Goal: Information Seeking & Learning: Learn about a topic

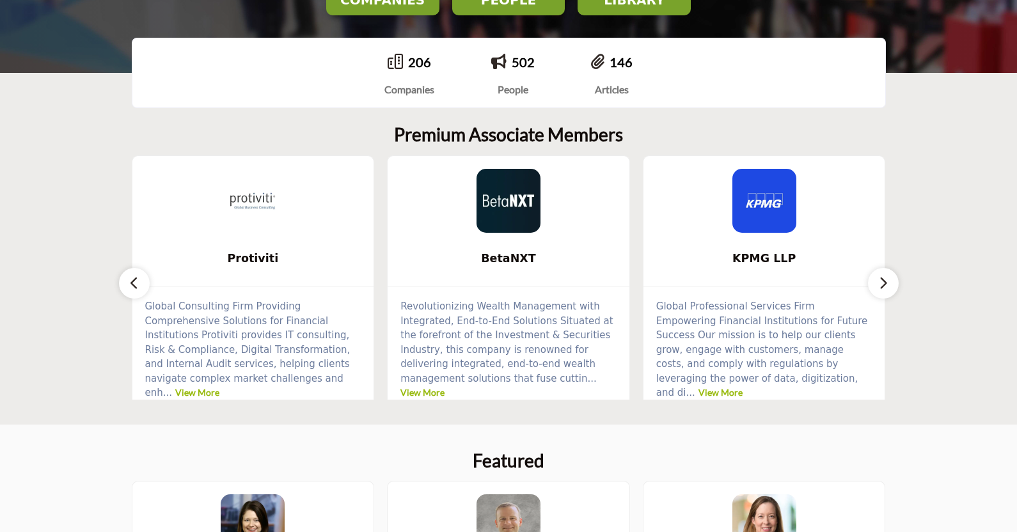
scroll to position [266, 0]
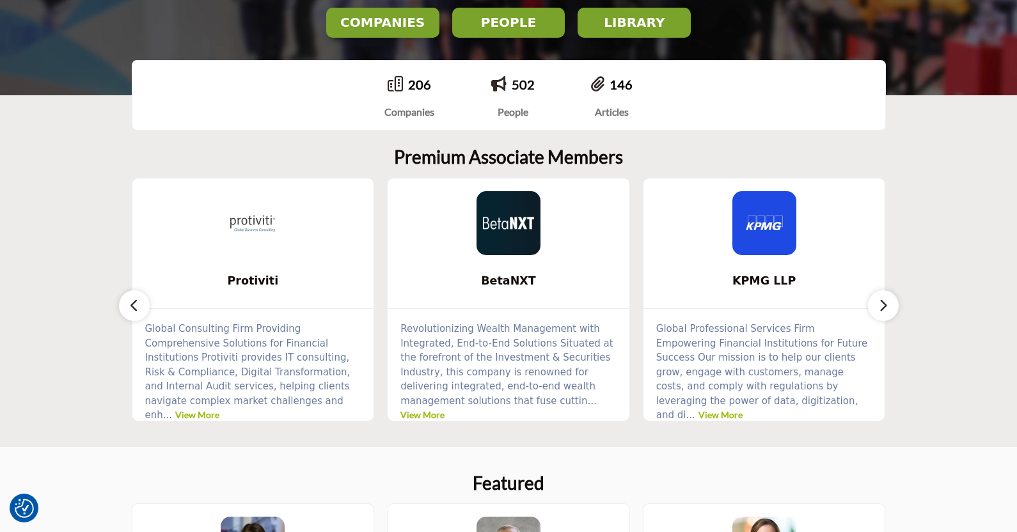
click at [889, 306] on button "button" at bounding box center [883, 306] width 31 height 31
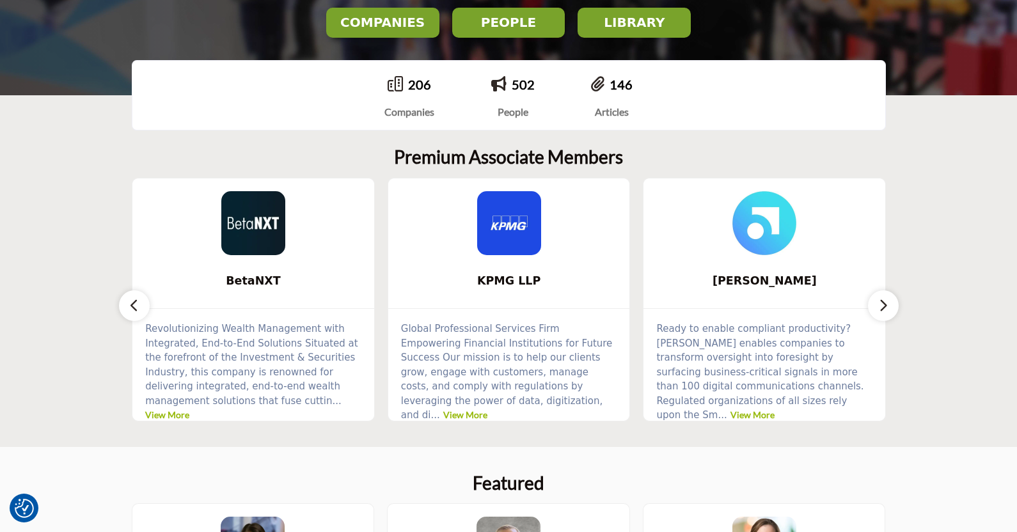
click at [889, 306] on button "button" at bounding box center [883, 306] width 31 height 31
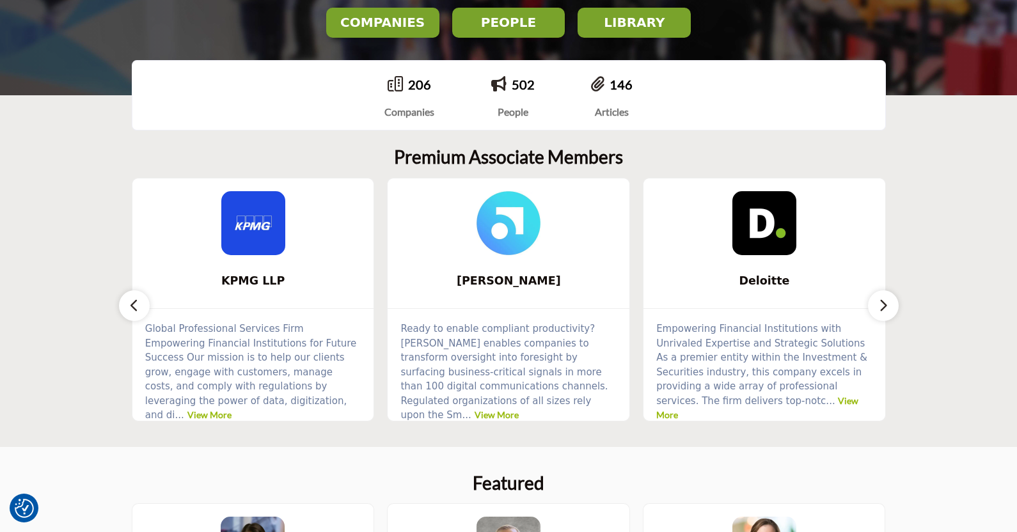
click at [889, 306] on button "button" at bounding box center [883, 306] width 31 height 31
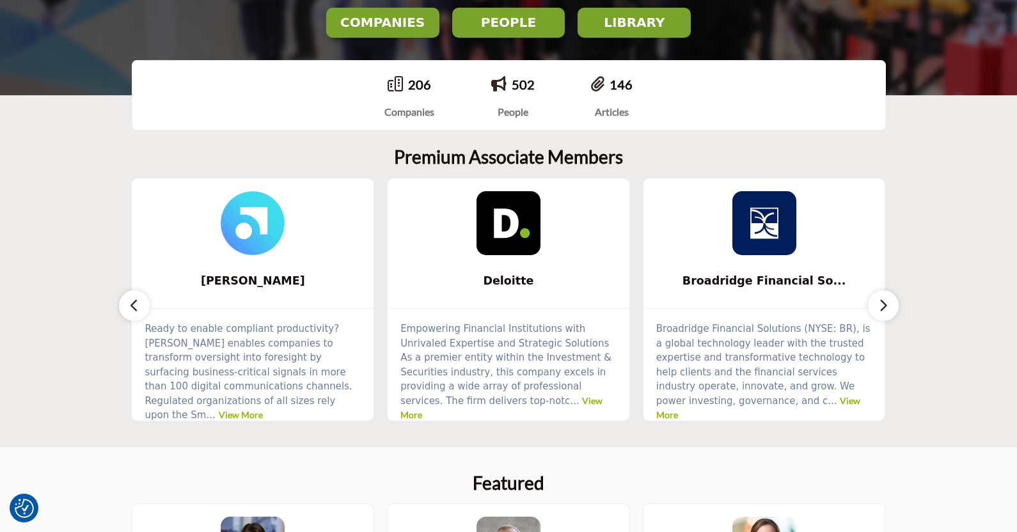
click at [889, 306] on button "button" at bounding box center [883, 306] width 31 height 31
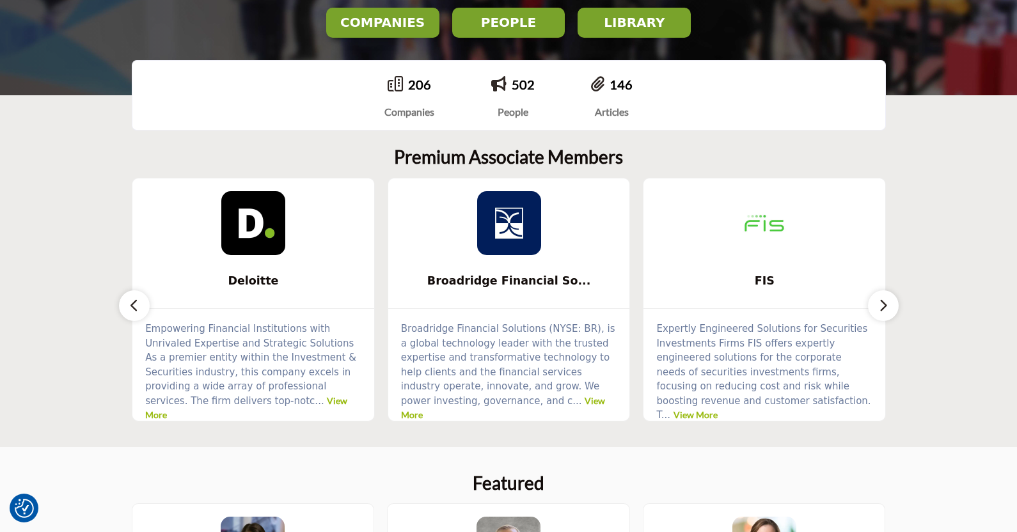
click at [889, 306] on button "button" at bounding box center [883, 306] width 31 height 31
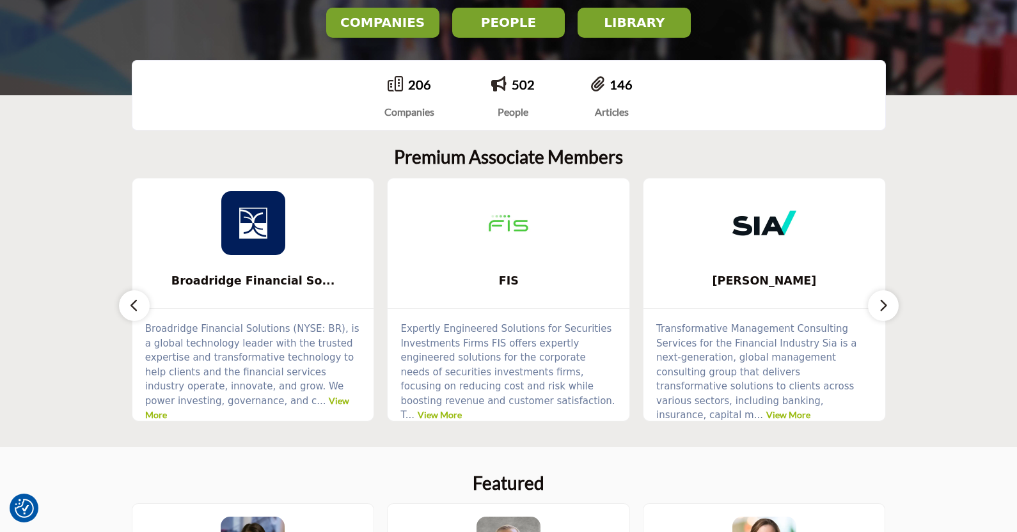
click at [889, 306] on button "button" at bounding box center [883, 306] width 31 height 31
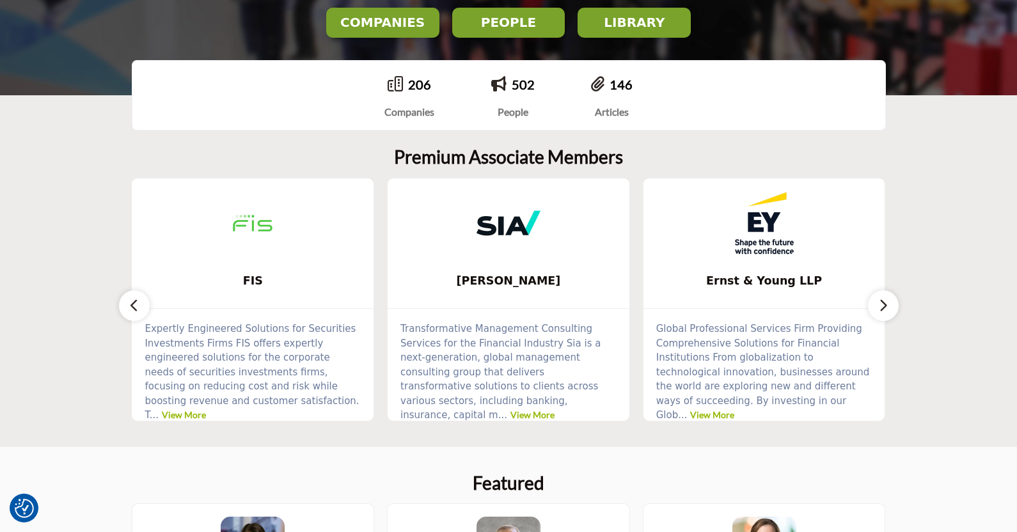
click at [889, 306] on button "button" at bounding box center [883, 306] width 31 height 31
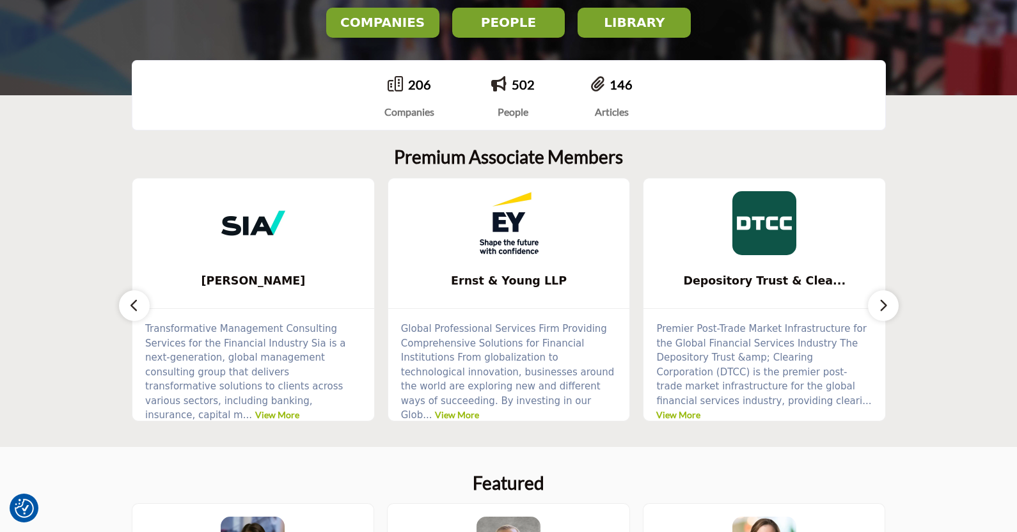
click at [889, 306] on button "button" at bounding box center [883, 306] width 31 height 31
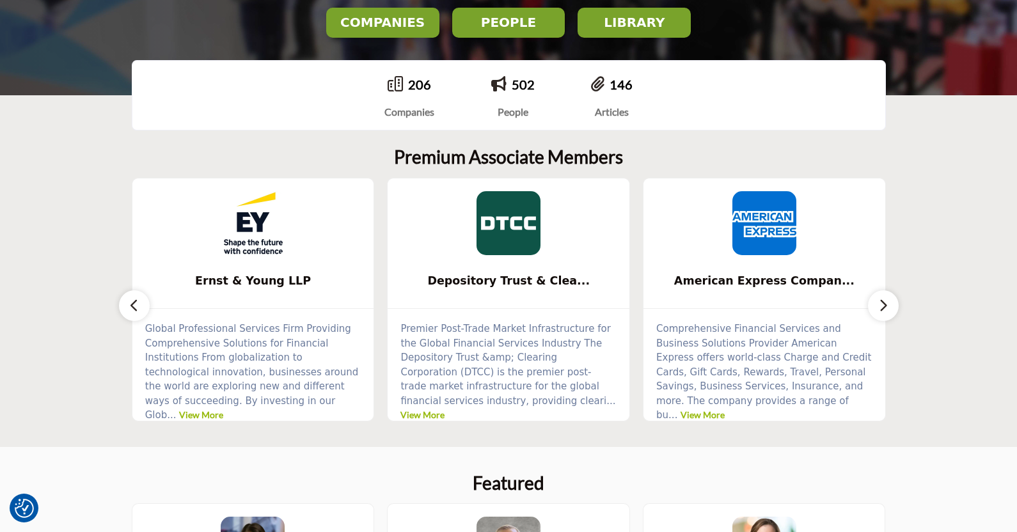
click at [889, 306] on button "button" at bounding box center [883, 306] width 31 height 31
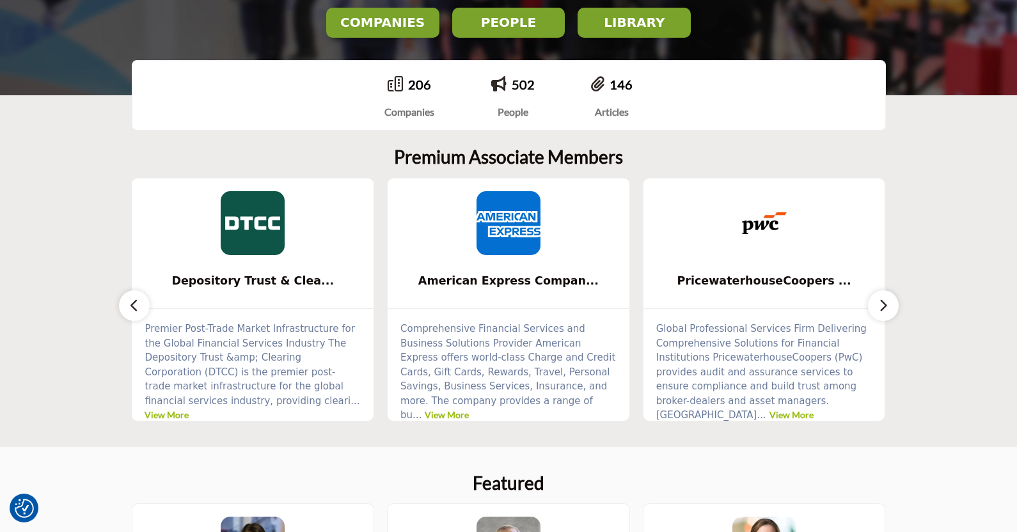
click at [889, 306] on button "button" at bounding box center [883, 306] width 31 height 31
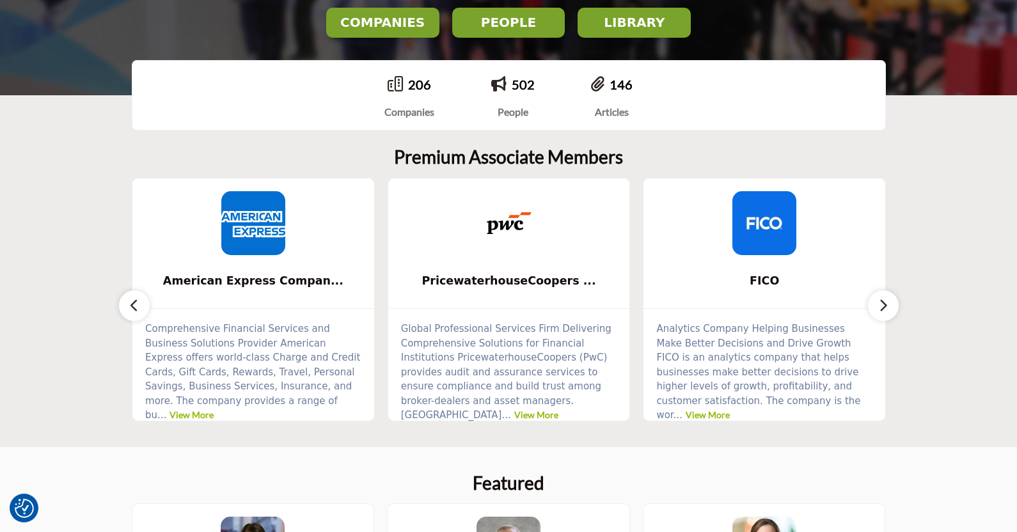
click at [889, 306] on button "button" at bounding box center [883, 306] width 31 height 31
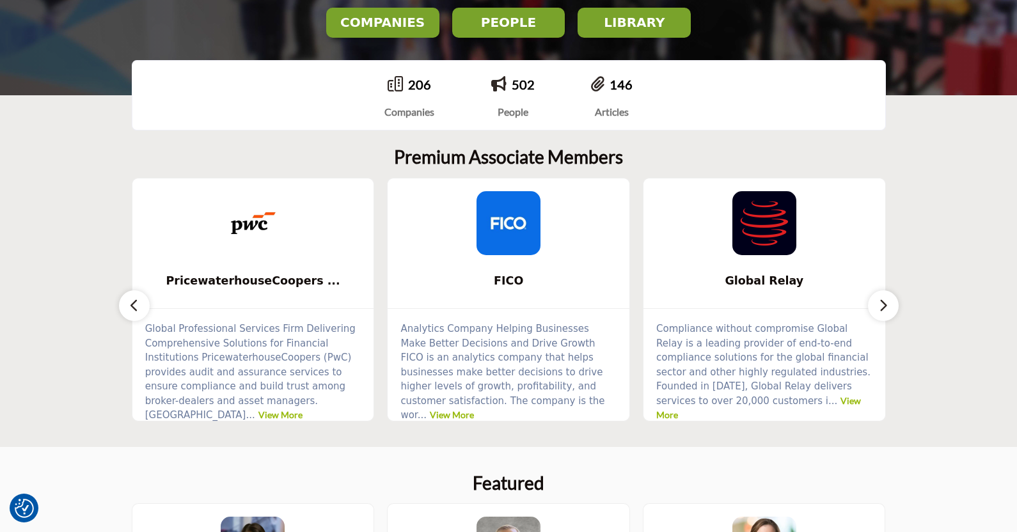
scroll to position [0, 0]
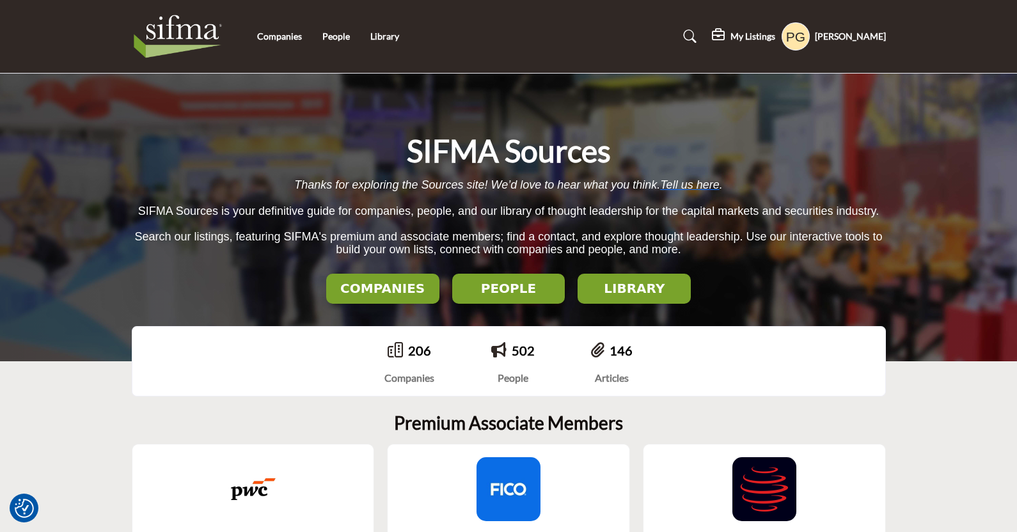
click at [622, 288] on h2 "LIBRARY" at bounding box center [635, 288] width 106 height 15
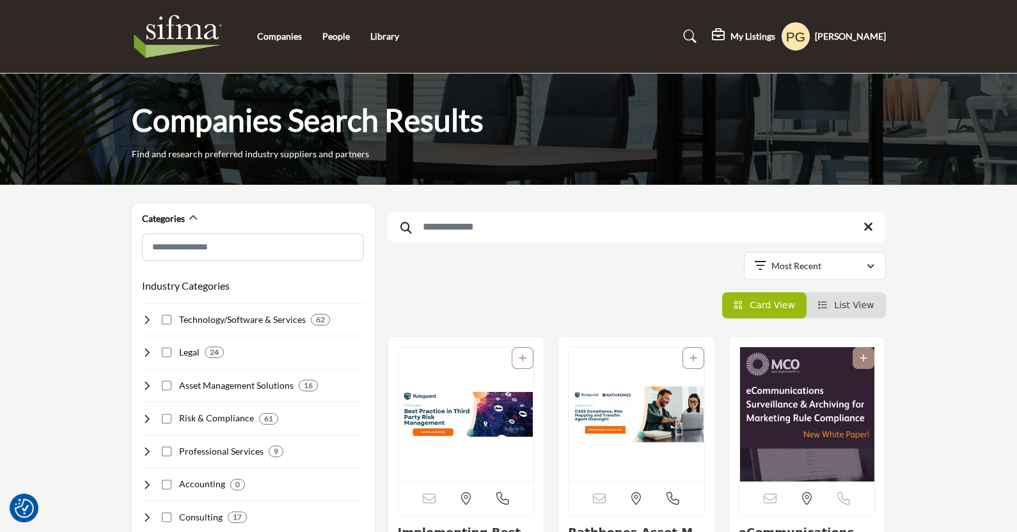
click at [161, 22] on img at bounding box center [181, 36] width 99 height 51
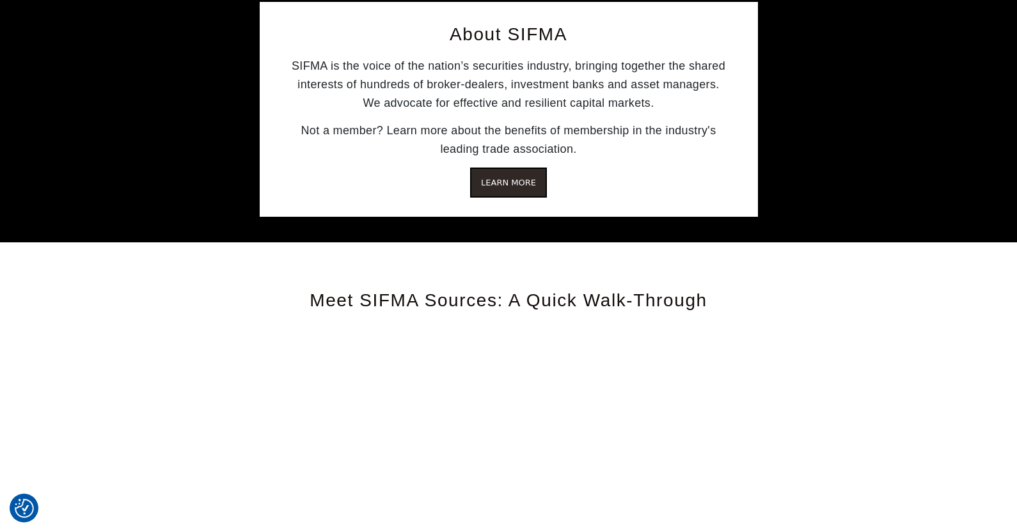
scroll to position [1600, 0]
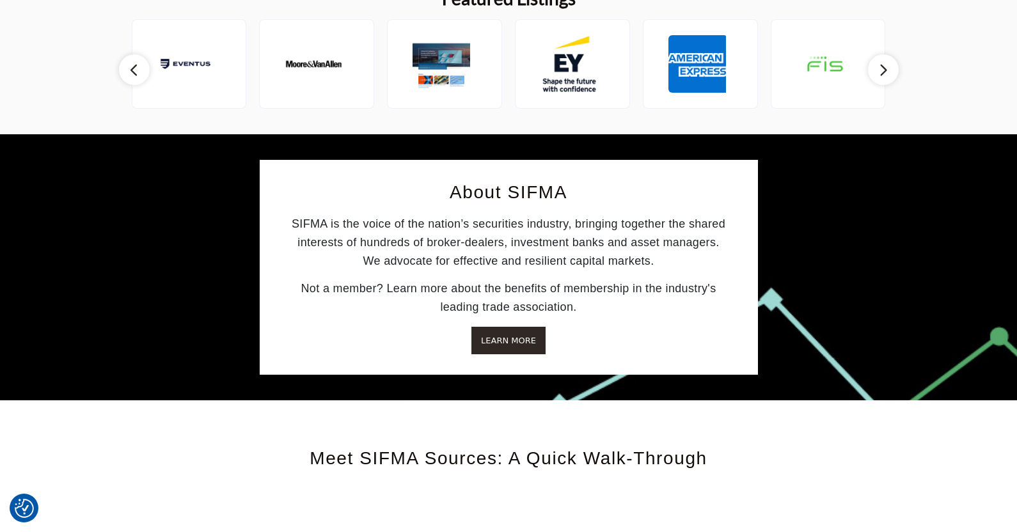
click at [482, 342] on button "Learn More" at bounding box center [508, 341] width 77 height 31
